Goal: Check status

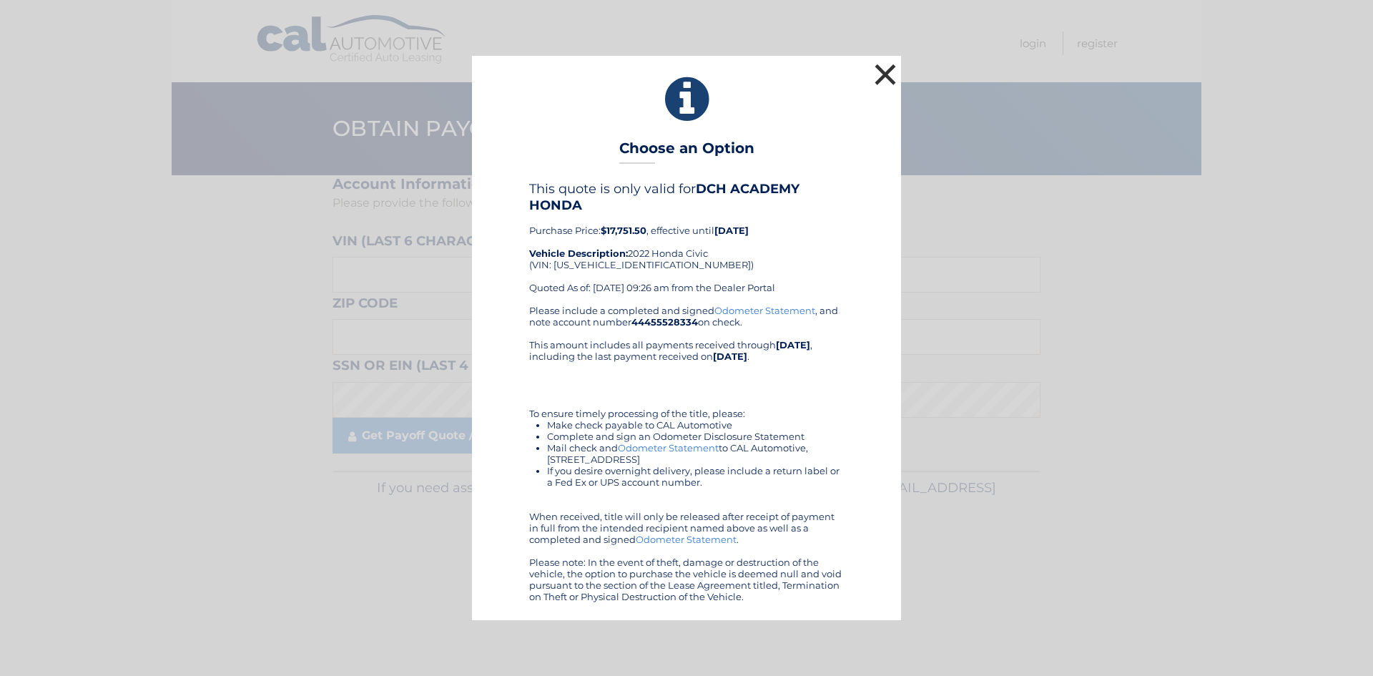
click at [881, 76] on button "×" at bounding box center [885, 74] width 29 height 29
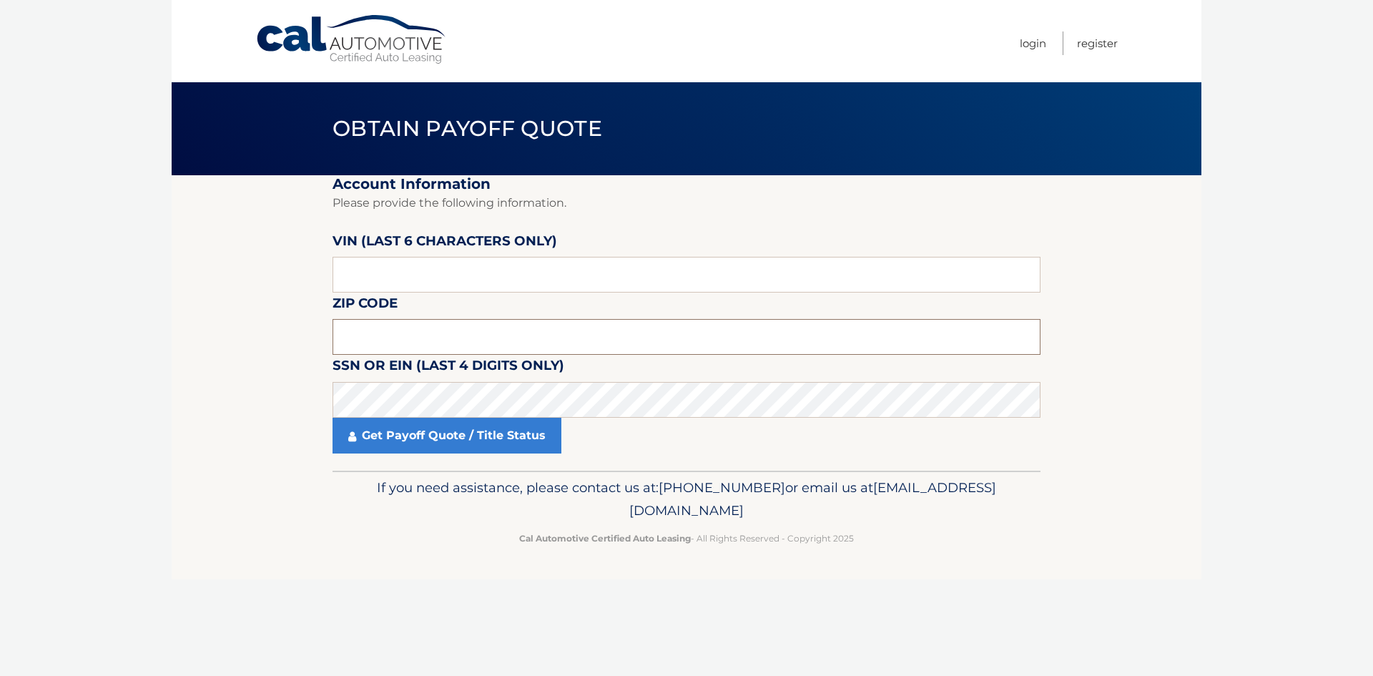
click at [399, 338] on input "text" at bounding box center [687, 337] width 708 height 36
click at [361, 272] on input "text" at bounding box center [687, 275] width 708 height 36
click at [363, 342] on input "text" at bounding box center [687, 337] width 708 height 36
type input "08879"
click at [370, 262] on input "text" at bounding box center [687, 275] width 708 height 36
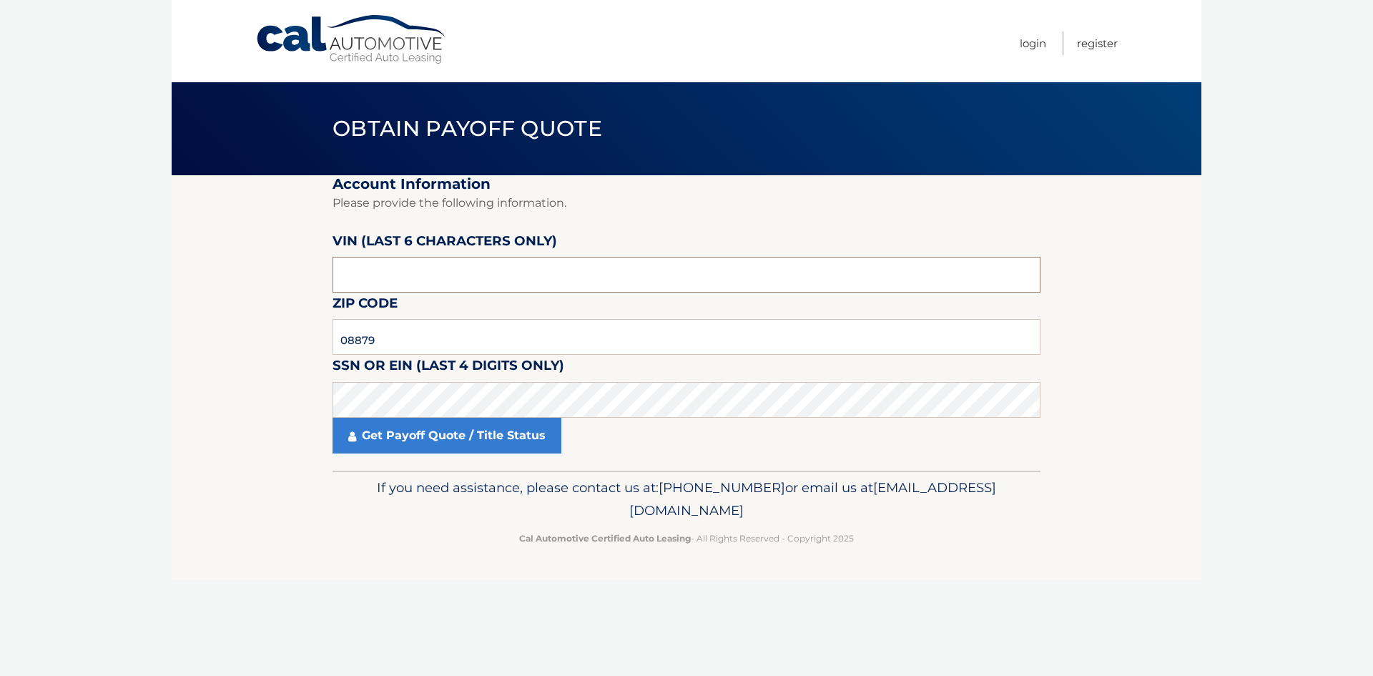
click at [385, 272] on input "text" at bounding box center [687, 275] width 708 height 36
type input "585527"
click at [266, 358] on section "Account Information Please provide the following information. VIN (last 6 chara…" at bounding box center [687, 322] width 1030 height 295
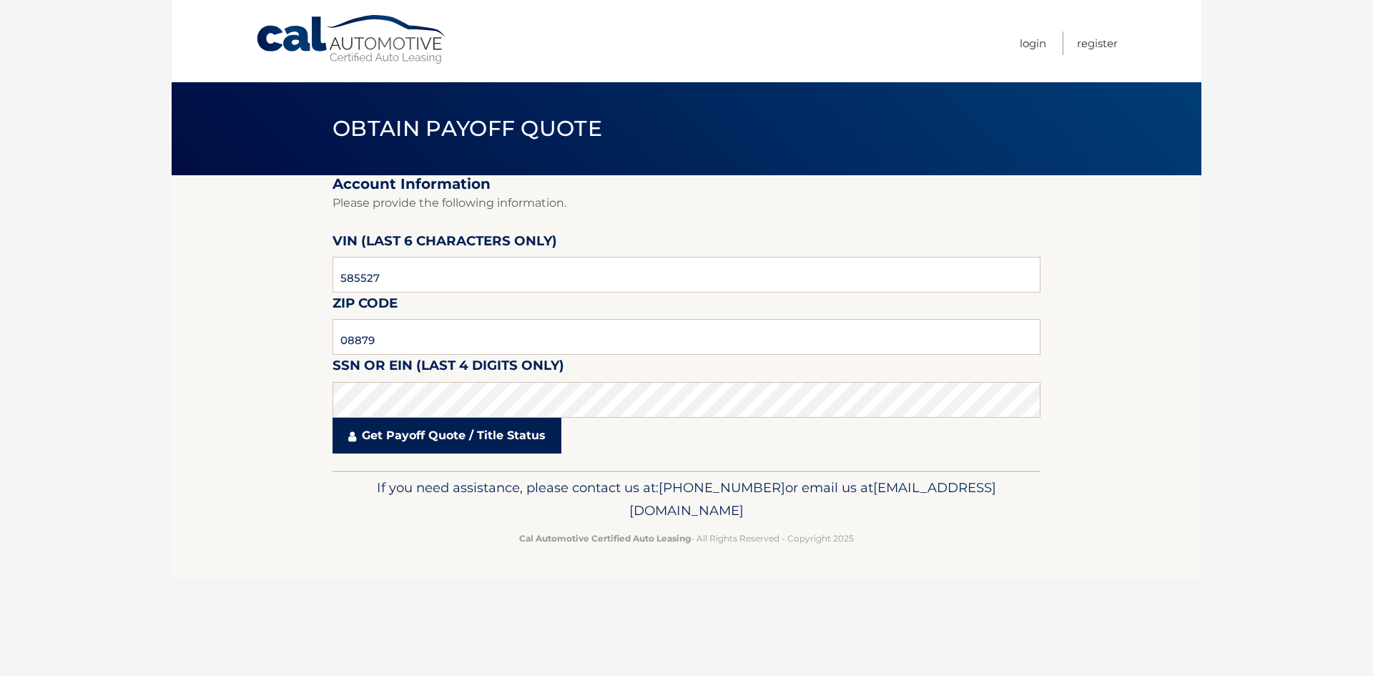
click at [462, 433] on link "Get Payoff Quote / Title Status" at bounding box center [447, 436] width 229 height 36
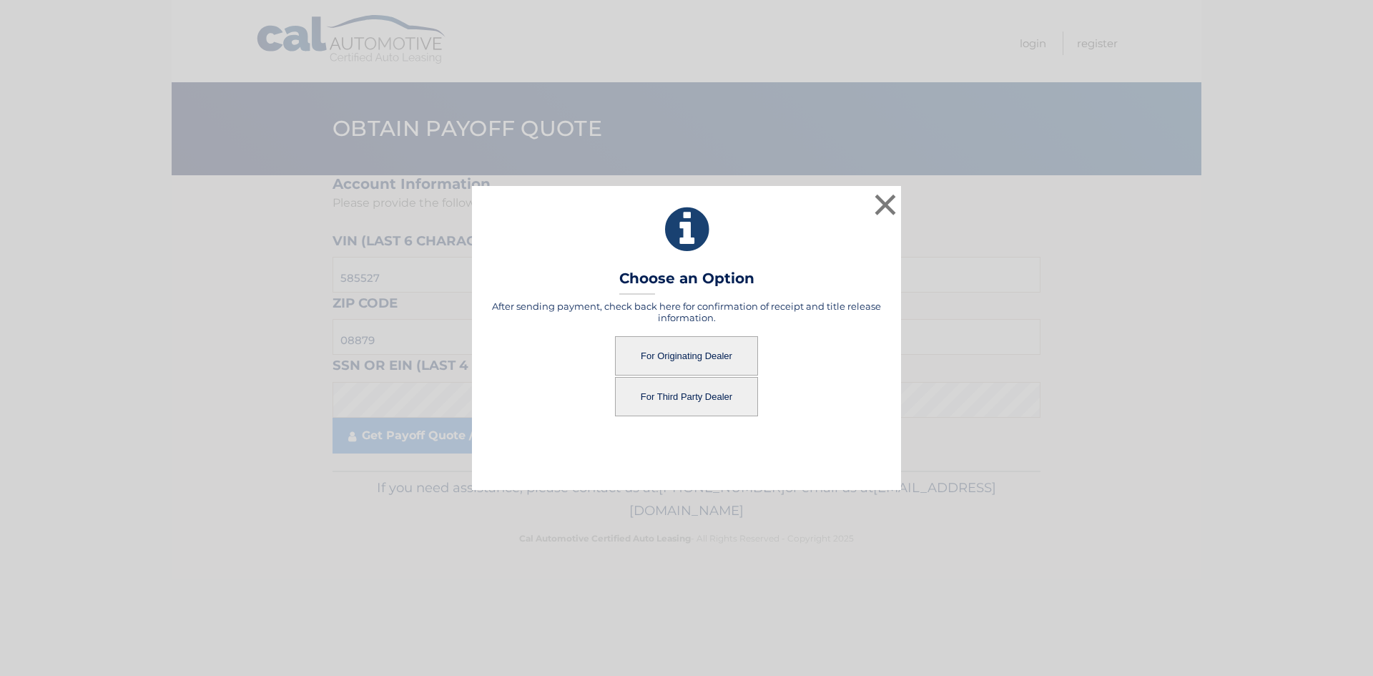
click at [689, 360] on button "For Originating Dealer" at bounding box center [686, 355] width 143 height 39
click at [665, 356] on button "For Originating Dealer" at bounding box center [686, 355] width 143 height 39
